Goal: Find specific page/section: Find specific page/section

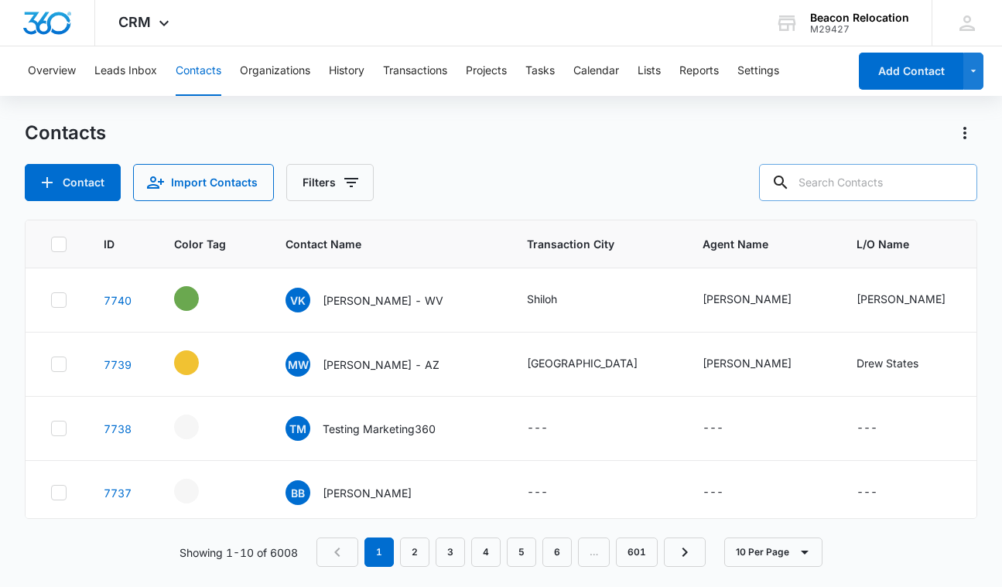
click at [825, 171] on input "text" at bounding box center [868, 182] width 218 height 37
type input "Melissa romanello"
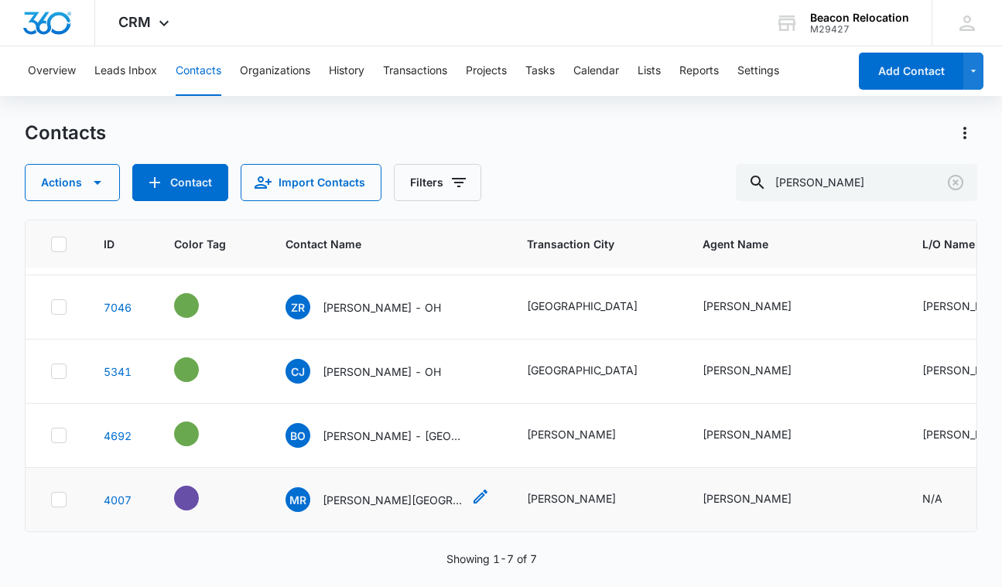
click at [403, 497] on p "Melissa Romanello - Medina, OH (NATCA)" at bounding box center [392, 500] width 139 height 16
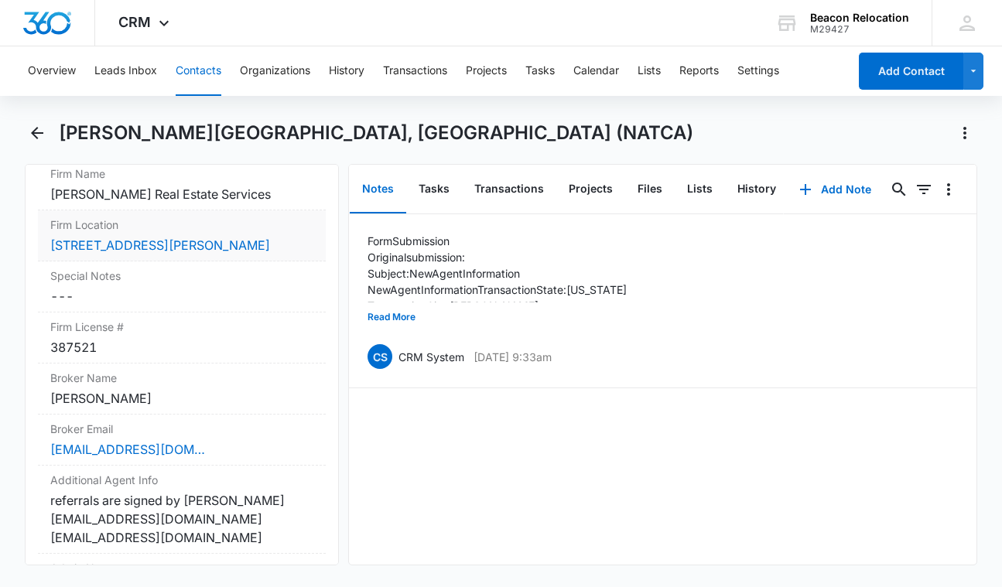
scroll to position [1638, 0]
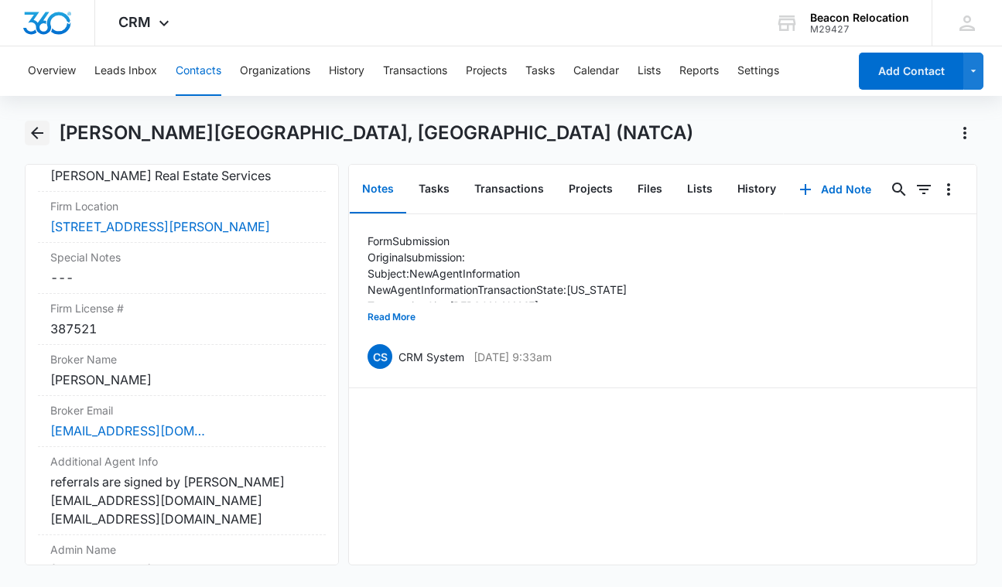
click at [38, 128] on icon "Back" at bounding box center [37, 133] width 12 height 12
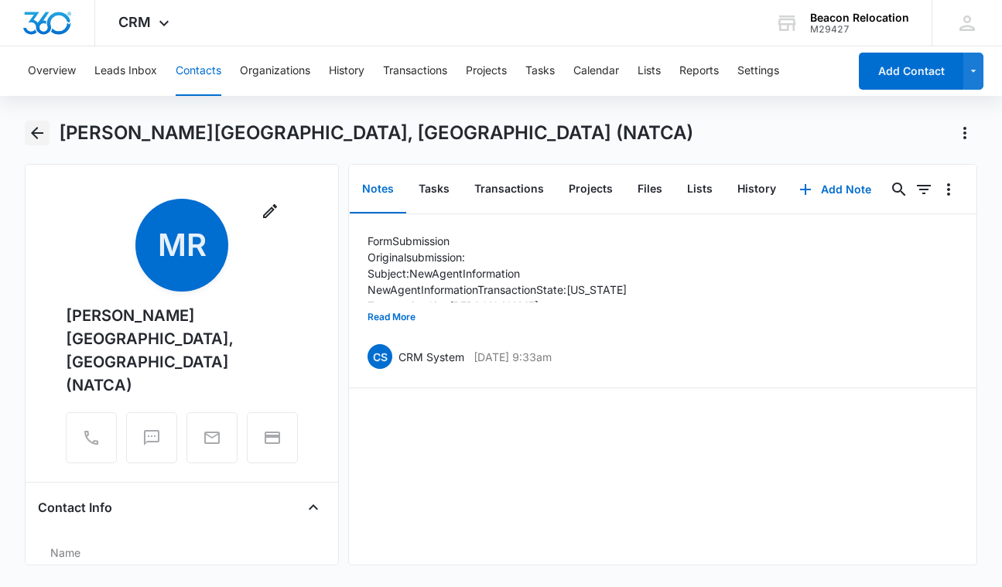
click at [34, 132] on icon "Back" at bounding box center [37, 133] width 12 height 12
